Goal: Transaction & Acquisition: Purchase product/service

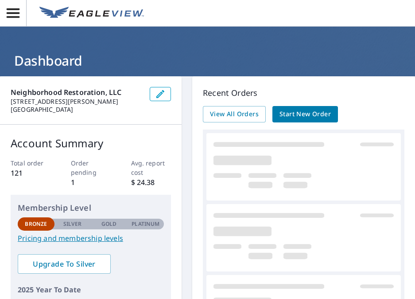
click at [287, 115] on span "Start New Order" at bounding box center [305, 114] width 51 height 11
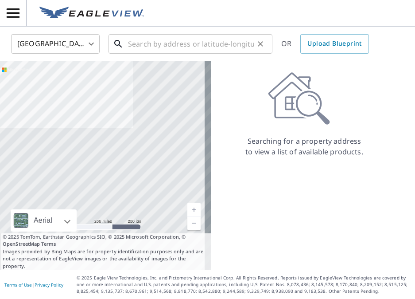
click at [221, 40] on input "text" at bounding box center [191, 43] width 126 height 25
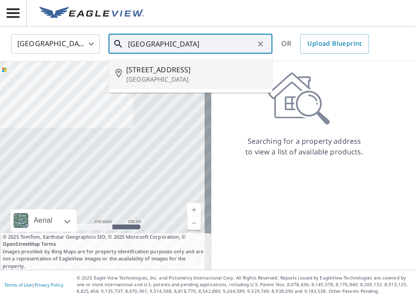
click at [207, 70] on span "[STREET_ADDRESS]" at bounding box center [195, 69] width 139 height 11
type input "[STREET_ADDRESS]"
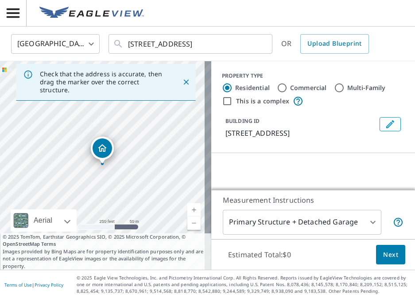
click at [385, 126] on icon "Edit building 1" at bounding box center [390, 124] width 11 height 11
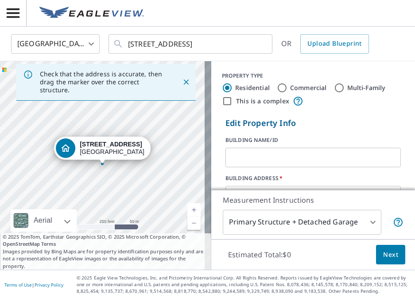
click at [311, 148] on input "text" at bounding box center [313, 157] width 175 height 25
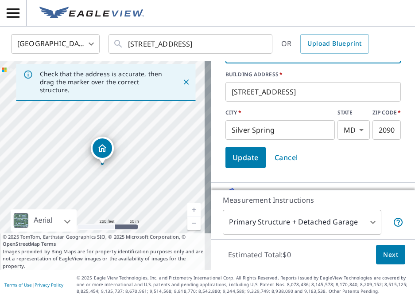
type input "[PERSON_NAME]"
click at [246, 159] on span "Update" at bounding box center [246, 157] width 26 height 12
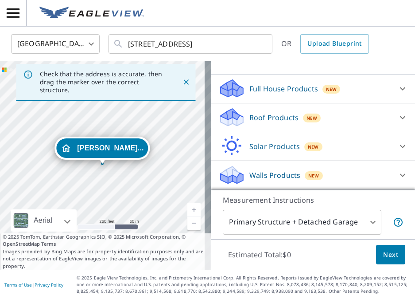
click at [268, 115] on p "Roof Products" at bounding box center [273, 117] width 49 height 11
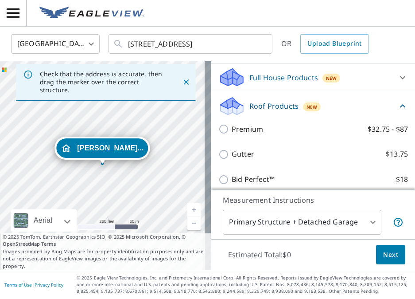
scroll to position [90, 0]
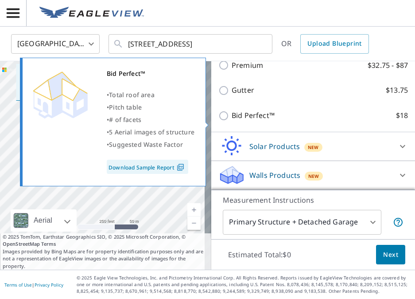
click at [218, 121] on input "Bid Perfect™ $18" at bounding box center [224, 115] width 13 height 11
checkbox input "true"
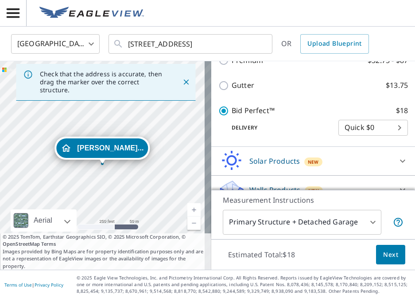
scroll to position [199, 0]
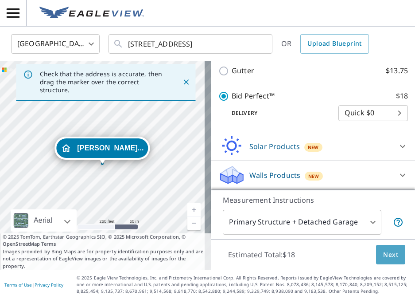
click at [381, 246] on button "Next" at bounding box center [390, 255] width 29 height 20
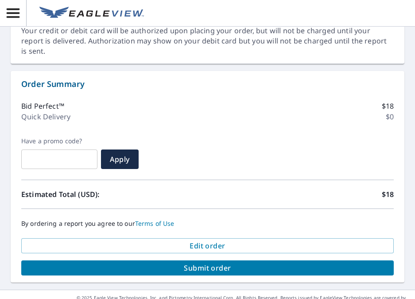
scroll to position [410, 0]
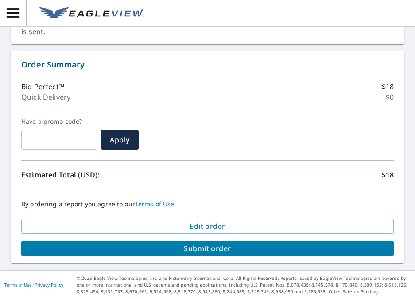
click at [171, 254] on button "Submit order" at bounding box center [207, 248] width 373 height 15
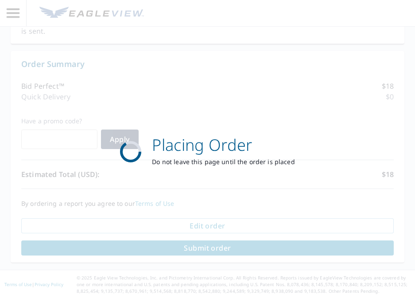
scroll to position [345, 0]
